Goal: Information Seeking & Learning: Stay updated

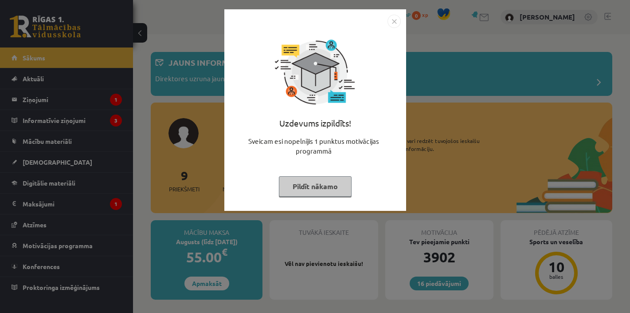
click at [308, 184] on button "Pildīt nākamo" at bounding box center [315, 186] width 73 height 20
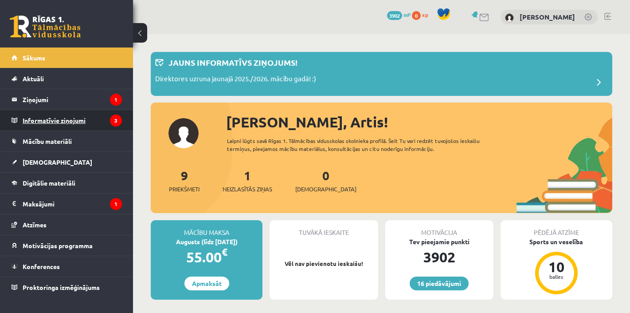
click at [68, 121] on legend "Informatīvie ziņojumi 3" at bounding box center [72, 120] width 99 height 20
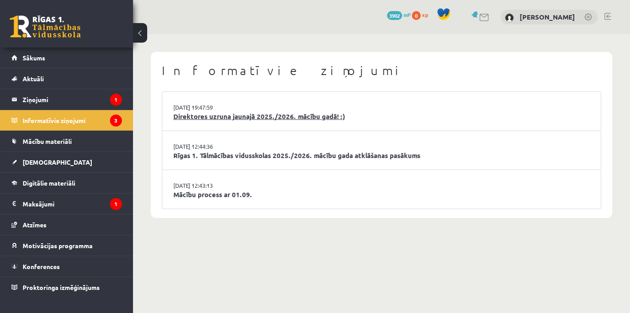
click at [233, 116] on link "Direktores uzruna jaunajā 2025./2026. mācību gadā! :)" at bounding box center [381, 116] width 416 height 10
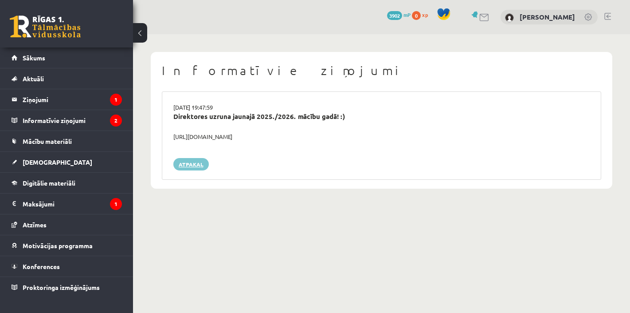
click at [196, 167] on link "Atpakaļ" at bounding box center [190, 164] width 35 height 12
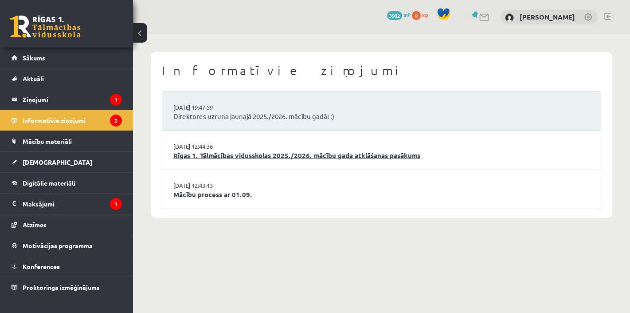
click at [229, 151] on link "Rīgas 1. Tālmācības vidusskolas 2025./2026. mācību gada atklāšanas pasākums" at bounding box center [381, 155] width 416 height 10
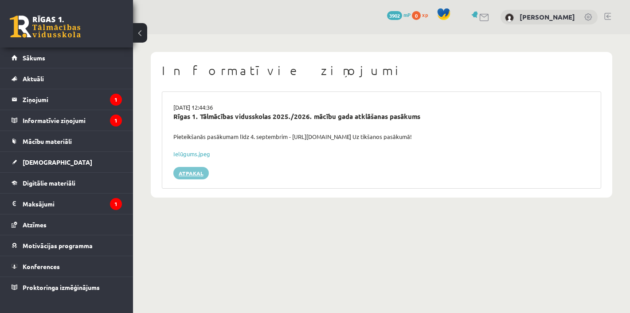
click at [202, 168] on link "Atpakaļ" at bounding box center [190, 173] width 35 height 12
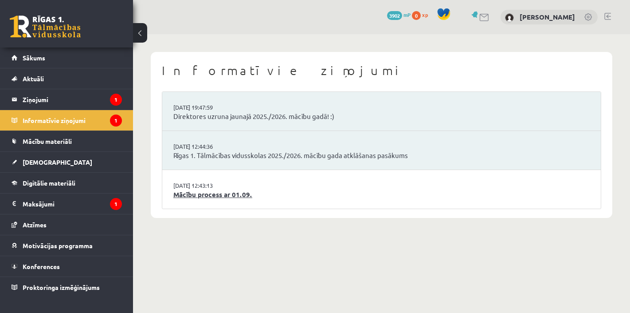
click at [213, 192] on link "Mācību process ar 01.09." at bounding box center [381, 194] width 416 height 10
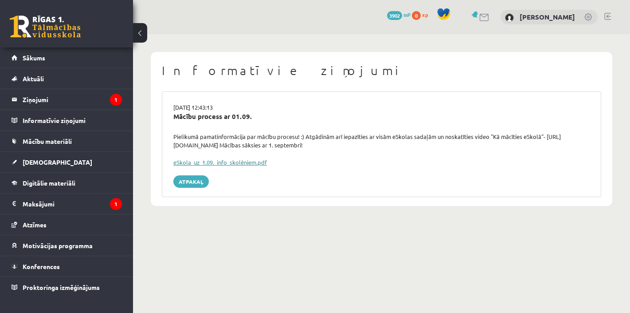
click at [218, 162] on link "eSkola_uz_1.09._info_skolēniem.pdf" at bounding box center [220, 162] width 94 height 8
click at [39, 99] on legend "Ziņojumi 1" at bounding box center [72, 99] width 99 height 20
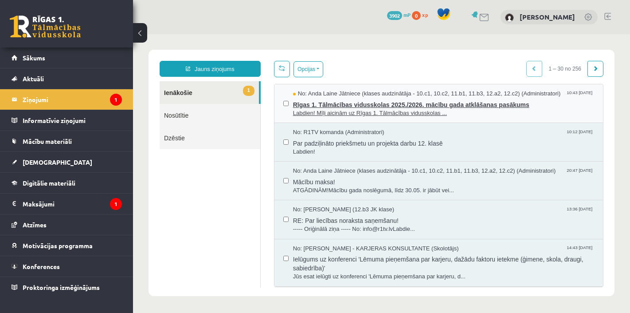
click at [375, 106] on span "Rīgas 1. Tālmācības vidusskolas 2025./2026. mācību gada atklāšanas pasākums" at bounding box center [443, 103] width 301 height 11
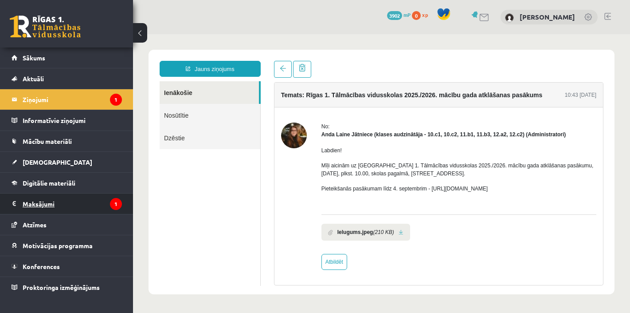
click at [43, 205] on legend "Maksājumi 1" at bounding box center [72, 203] width 99 height 20
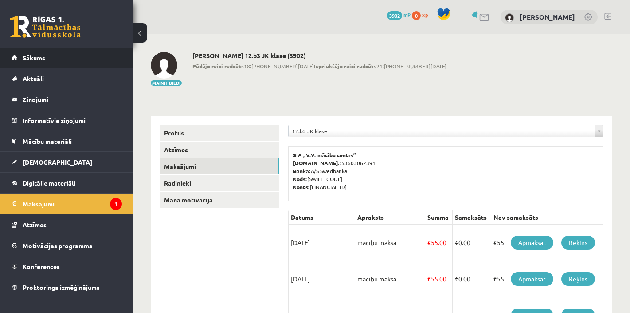
click at [28, 61] on span "Sākums" at bounding box center [34, 58] width 23 height 8
